Goal: Information Seeking & Learning: Find specific fact

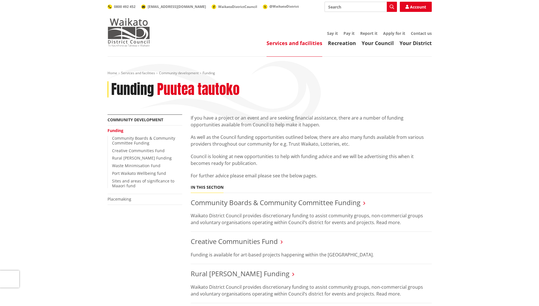
click at [130, 33] on img at bounding box center [128, 32] width 42 height 28
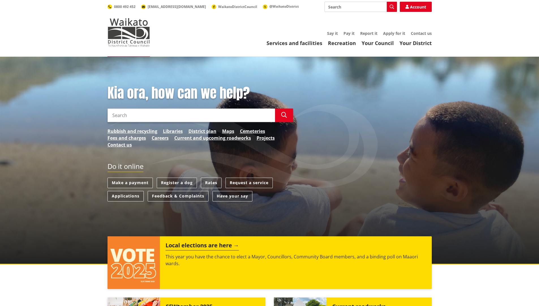
click at [148, 116] on input "Search" at bounding box center [190, 115] width 167 height 14
type input "mayoral Discretionary fund"
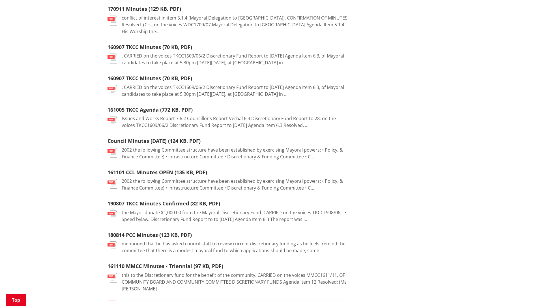
scroll to position [594, 0]
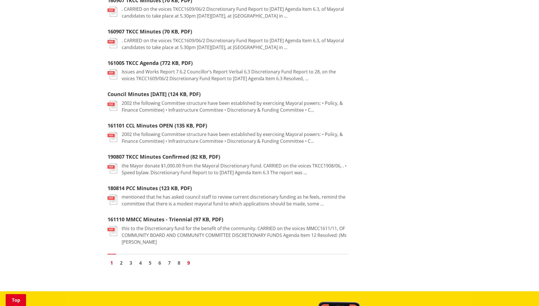
click at [187, 258] on link "9" at bounding box center [188, 262] width 8 height 8
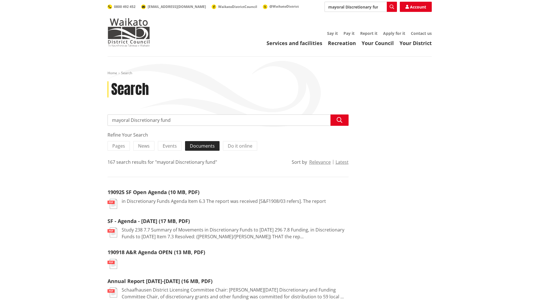
click at [206, 146] on span "Documents" at bounding box center [202, 146] width 25 height 6
click at [0, 0] on input "Documents" at bounding box center [0, 0] width 0 height 0
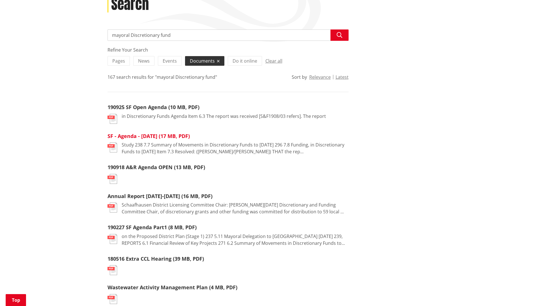
scroll to position [170, 0]
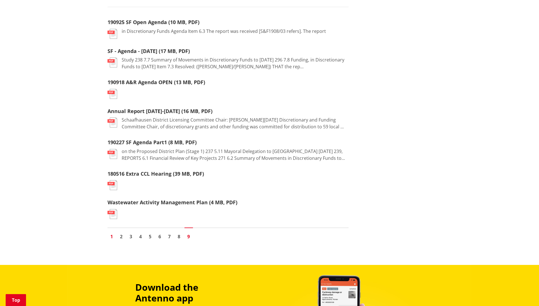
click at [112, 238] on link "1" at bounding box center [111, 236] width 8 height 8
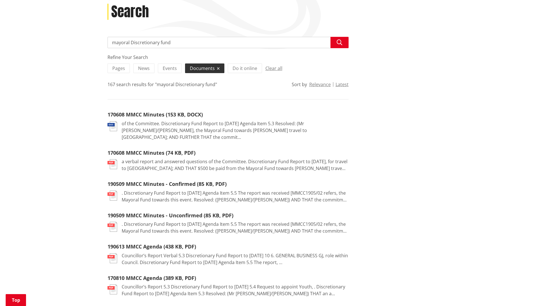
scroll to position [85, 0]
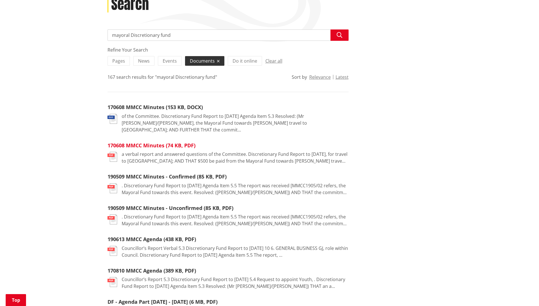
click at [153, 142] on link "170608 MMCC Minutes (74 KB, PDF)" at bounding box center [151, 145] width 88 height 7
